Goal: Task Accomplishment & Management: Manage account settings

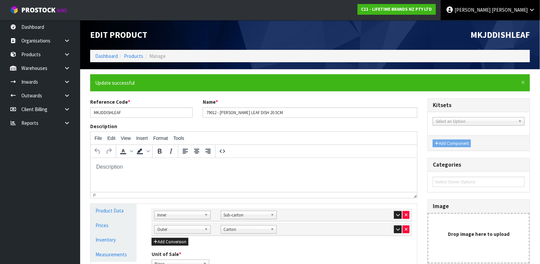
click at [500, 5] on link "[PERSON_NAME]" at bounding box center [490, 10] width 99 height 20
click at [504, 24] on link "Logout" at bounding box center [513, 26] width 53 height 9
